Goal: Task Accomplishment & Management: Manage account settings

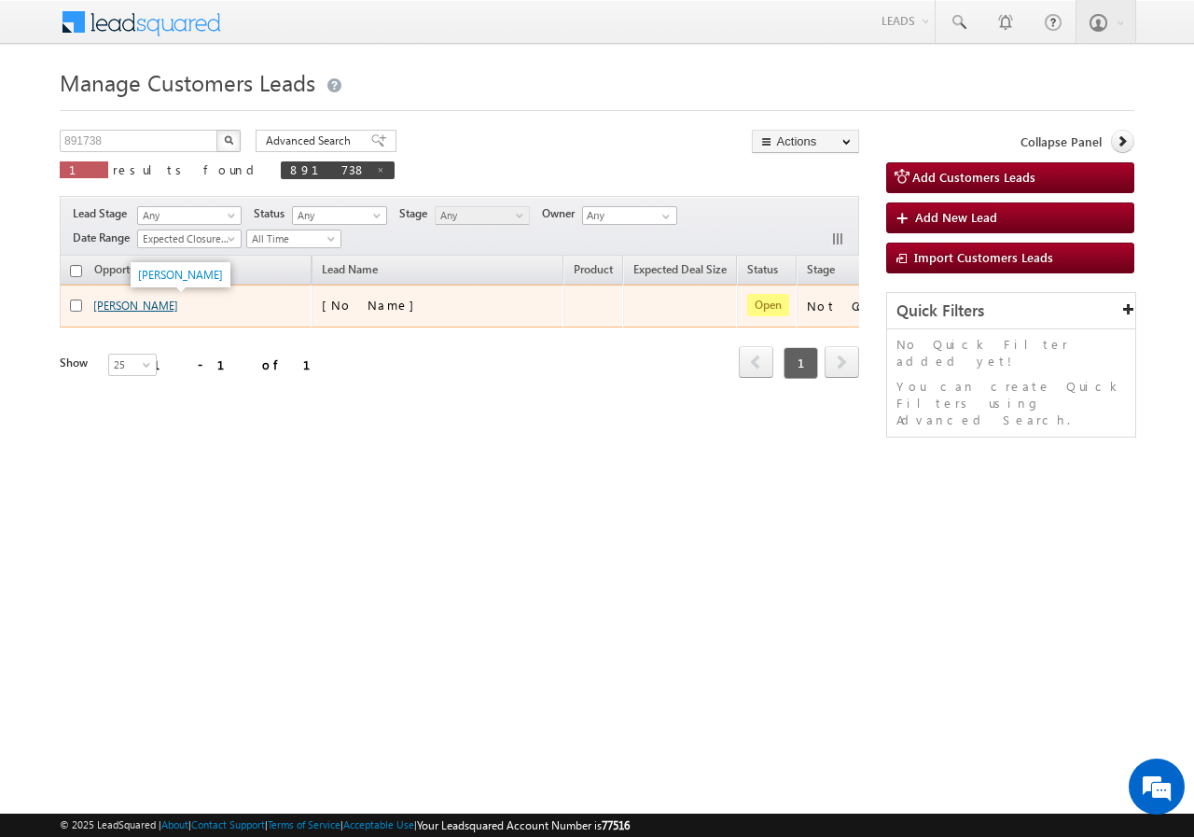
click at [166, 301] on link "[PERSON_NAME]" at bounding box center [135, 306] width 85 height 14
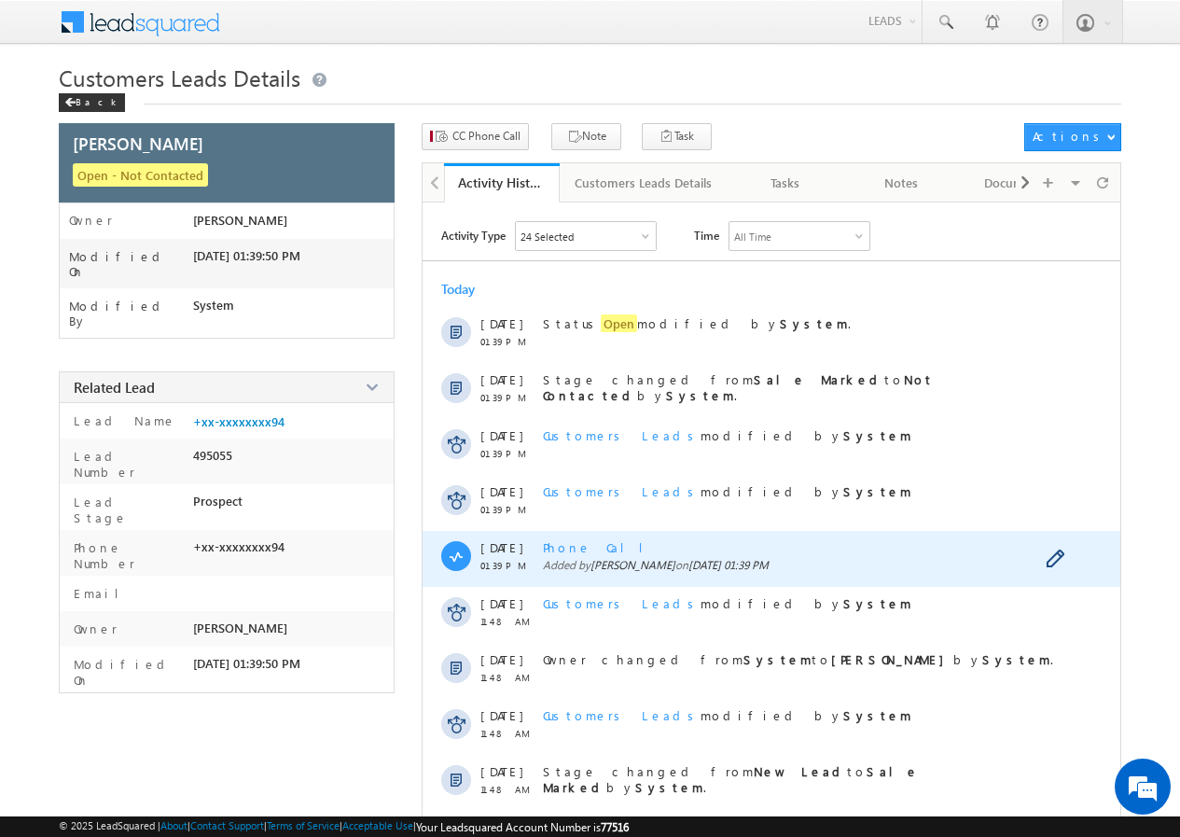
click at [563, 549] on span "Phone Call" at bounding box center [600, 547] width 115 height 16
